Goal: Transaction & Acquisition: Download file/media

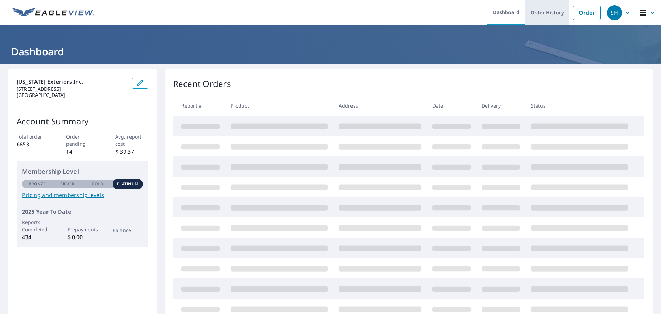
click at [546, 13] on link "Order History" at bounding box center [547, 12] width 44 height 25
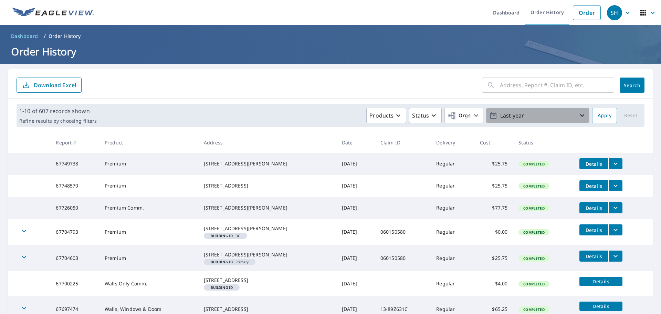
click at [517, 113] on p "Last year" at bounding box center [538, 116] width 81 height 12
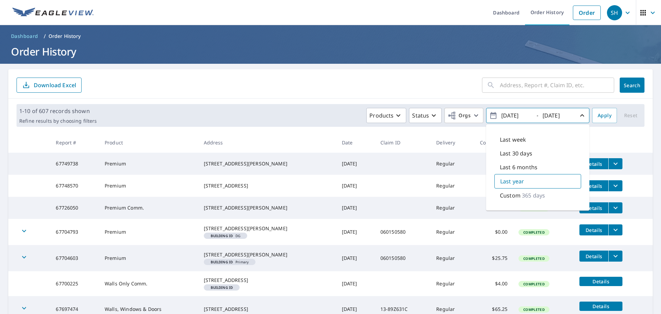
click at [510, 198] on p "Custom" at bounding box center [510, 195] width 21 height 8
drag, startPoint x: 527, startPoint y: 116, endPoint x: 493, endPoint y: 116, distance: 34.1
click at [493, 116] on span "[DATE] - [DATE]" at bounding box center [538, 116] width 97 height 12
type input "[DATE]"
drag, startPoint x: 538, startPoint y: 115, endPoint x: 571, endPoint y: 115, distance: 32.4
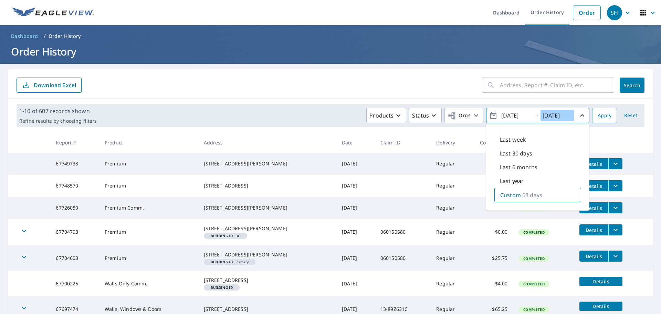
click at [571, 115] on span "[DATE] - [DATE]" at bounding box center [538, 116] width 97 height 12
type input "[DATE]"
click at [598, 114] on span "Apply" at bounding box center [605, 115] width 14 height 9
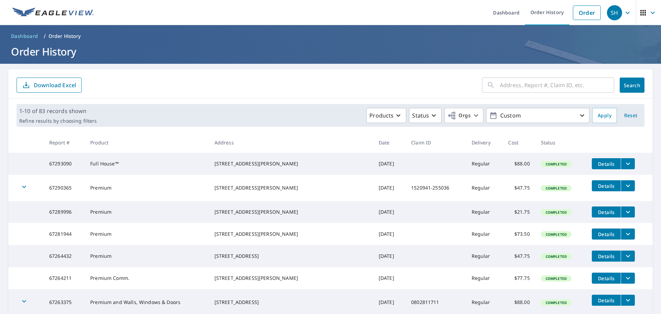
click at [57, 89] on p "Download Excel" at bounding box center [55, 85] width 42 height 8
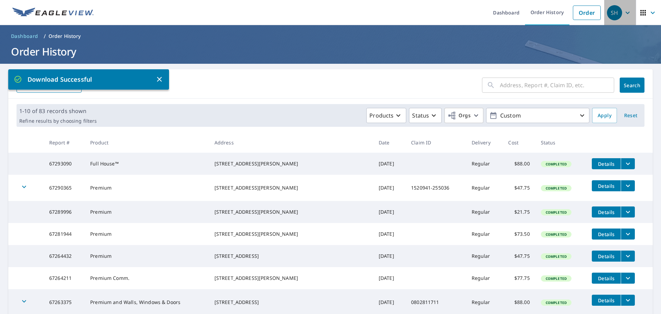
click at [626, 9] on icon "button" at bounding box center [628, 13] width 8 height 8
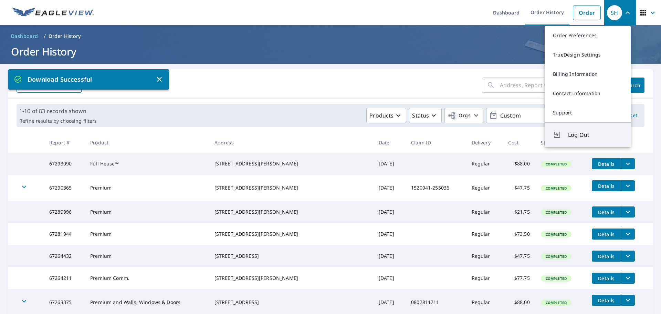
click at [583, 133] on span "Log Out" at bounding box center [595, 135] width 54 height 8
